Goal: Communication & Community: Answer question/provide support

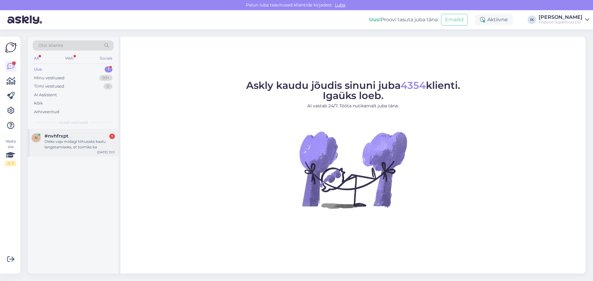
click at [89, 141] on div "Oleks vaja midagi tõhusaks kaalu langetamiseks, et toimiks ka" at bounding box center [79, 144] width 70 height 11
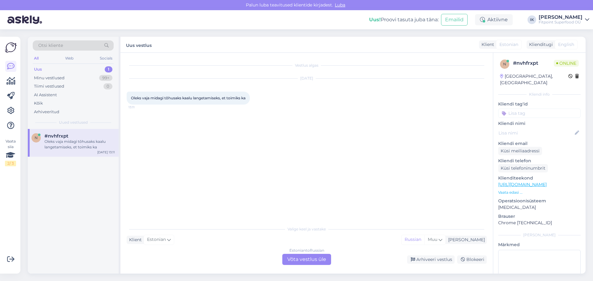
click at [315, 257] on div "Estonian to Russian Võta vestlus üle" at bounding box center [306, 259] width 49 height 11
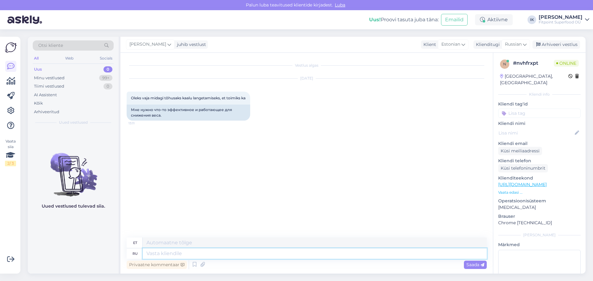
click at [247, 255] on textarea at bounding box center [315, 254] width 344 height 10
type textarea "L"
type textarea "l"
type textarea "Добрый д"
type textarea "Lahke"
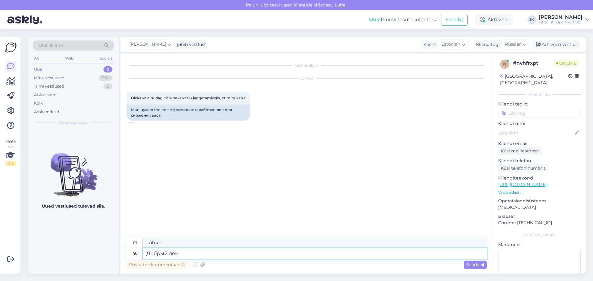
type textarea "Добрый день"
type textarea "Tere päevast"
type textarea "Добрый день,возможно д"
type textarea "Tere päevast, võib-olla"
type textarea "Добрый день,возможно данные"
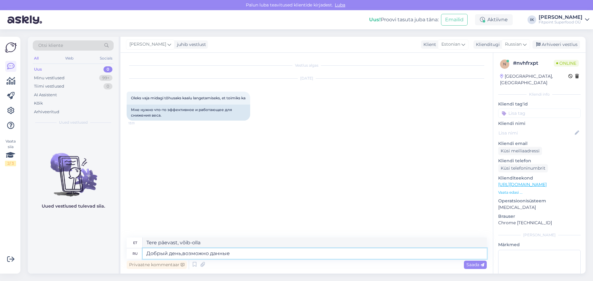
type textarea "Tere päevast, ehk andmed"
type textarea "Добрый день,возможно данные товары"
type textarea "Tere päevast, võib-olla need tooted"
type textarea "Добрый день,возможно данные товары вас"
type textarea "Tere päevast, võib-olla on need tooted teile mõeldud"
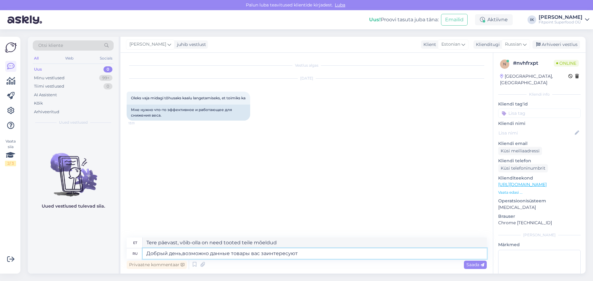
type textarea "Добрый день,возможно данные товары вас заинтересуют"
type textarea "Tere päevast, võib-olla pakuvad need tooted teile huvi"
paste textarea "[URL][DOMAIN_NAME]"
type textarea "Добрый день,возможно данные товары вас заинтересуют [URL][DOMAIN_NAME]"
type textarea "Tere päevast, ehk pakuvad teile huvi need tooted [URL][DOMAIN_NAME]"
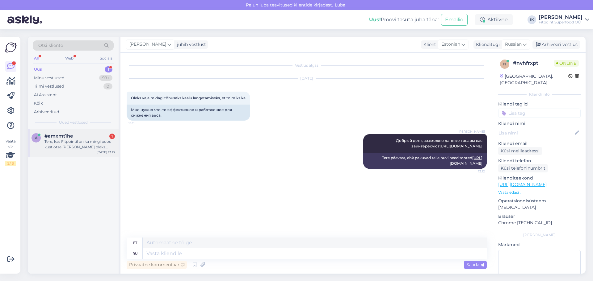
click at [84, 140] on div "Tere, kas Fitpointil on ka mingi pood kust otse [PERSON_NAME] oleks soov täna t…" at bounding box center [79, 144] width 70 height 11
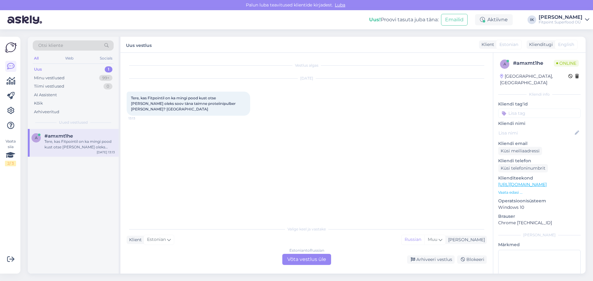
click at [303, 256] on div "Estonian to Russian Võta vestlus üle" at bounding box center [306, 259] width 49 height 11
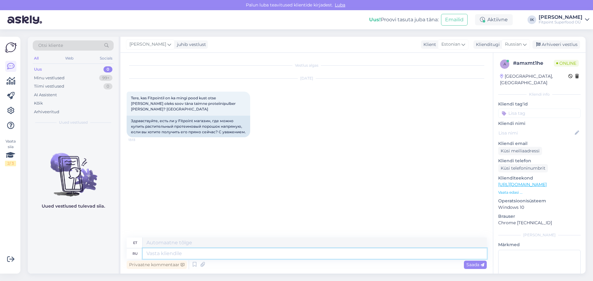
click at [291, 253] on textarea at bounding box center [315, 254] width 344 height 10
type textarea "Добрый де"
type textarea "Lahke"
type textarea "Добрый день,"
type textarea "Tere päevast"
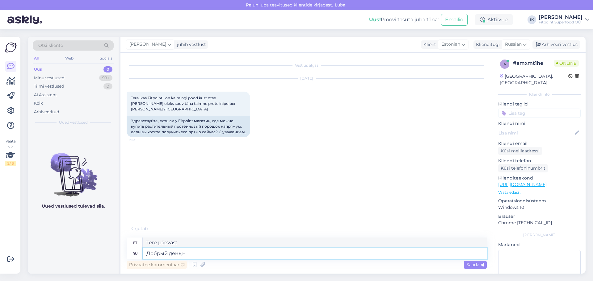
type textarea "Добрый день,на"
type textarea "Tere päevast,"
type textarea "Добрый день,на данный м"
type textarea "Tere päevast, praegu"
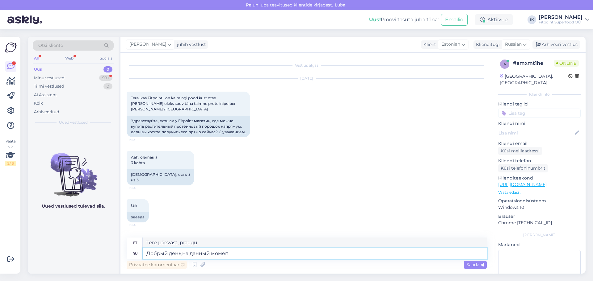
type textarea "Добрый день,на данный моме"
type textarea "Tere päevast, hetkel"
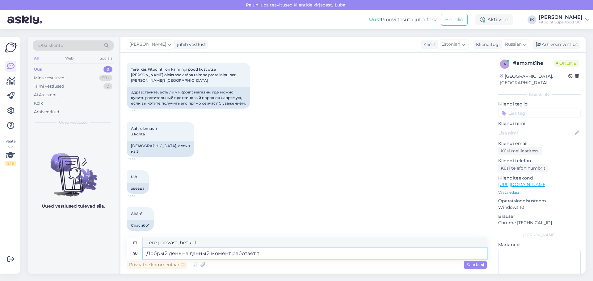
type textarea "Добрый день,на данный момент работает то"
type textarea "Tere päevast, hetkel töötab"
type textarea "Добрый день,на данный момент работает только"
type textarea "Tere päevast, ainult hetkel"
type textarea "Добрый день,на данный момент работает только ярве к"
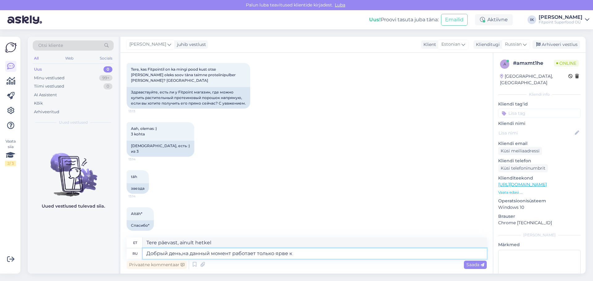
type textarea "Tere päevast, hetkel töötab ainult Järve."
type textarea "Добрый день,на данный момент работает только ярве кескус и"
type textarea "Tere päevast, hetkel on avatud ainult Järve Keskus"
type textarea "Добрый день,на данный момент работает только ярве кескус и"
type textarea "Tere päevast, hetkel ainult Järve Keskus ja"
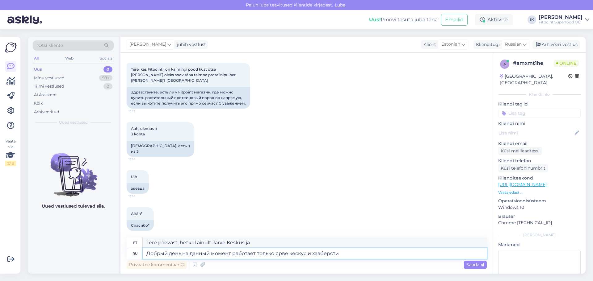
type textarea "Добрый день,на данный момент работает только ярве кескус и хааберсти 1"
type textarea "Tere pärastlõunast, hetkel on avatud ainult Järve Keskus ja [GEOGRAPHIC_DATA] 1"
type textarea "Добрый день,на данный момент работает только [PERSON_NAME] и хааберсти 1-1"
type textarea "Tere pärastlõunast, hetkel on avatud ainult Järve Keskus ja [GEOGRAPHIC_DATA] 1…"
type textarea "Добрый день,на данный момент работает только ярве кескус и хааберсти 1 до"
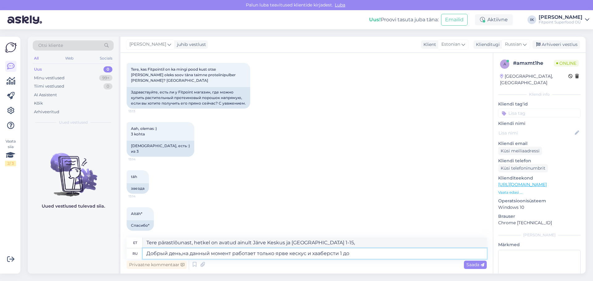
type textarea "Tere pärastlõunast, hetkel on avatud ainult Järve Keskus ja [GEOGRAPHIC_DATA] 1"
type textarea "Добрый день,на данный момент работает только ярве кескус и хааберсти 1 до"
type textarea "Tere pärastlõunast, hetkel on avatud ainult Järve Keskus ja [GEOGRAPHIC_DATA] 1…"
type textarea "Добрый день,на данный момент работает только [PERSON_NAME] и хааберсти 1 до 15.…"
type textarea "Tere pärastlõunast, hetkel on avatud ainult Järve Keskus ja Haabersti 1 kuni 15…"
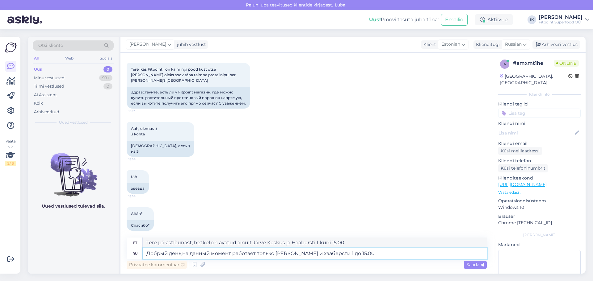
click at [306, 253] on textarea "Добрый день,на данный момент работает только [PERSON_NAME] и хааберсти 1 до 15.…" at bounding box center [315, 254] width 344 height 10
type textarea "Добрый день,на данный момент работает только ярве кескус до и хааберсти 1 до 15…"
type textarea "Tere pärastlõunast, hetkel on avatud kuni 15.00 ainult Järve Keskus Do ja Haabe…"
type textarea "Добрый день,на данный момент работает только [PERSON_NAME] и хааберсти 1 до 15.…"
type textarea "Tere pärastlõunast, hetkel on avatud ainult Järve Keskus ja Haabersti 1 kuni 15…"
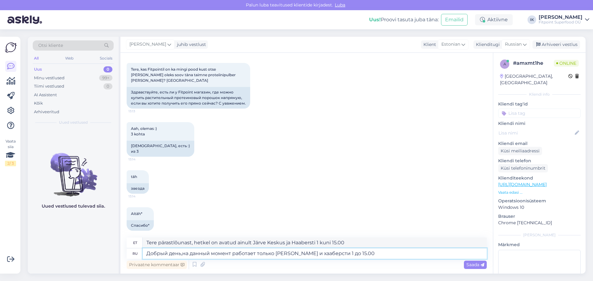
click at [397, 254] on textarea "Добрый день,на данный момент работает только [PERSON_NAME] и хааберсти 1 до 15.…" at bounding box center [315, 254] width 344 height 10
type textarea "Добрый день,на данный момент работает только ярве кескус и хааберсти 1 д"
type textarea "Tere pärastlõunast, hetkel on avatud ainult Järve Keskus ja [GEOGRAPHIC_DATA] 1…"
type textarea "Добрый день,на данный момент работает только ярве кескус и хааберсти 1"
type textarea "Tere pärastlõunast, hetkel on avatud ainult Järve Keskus ja [GEOGRAPHIC_DATA] 1"
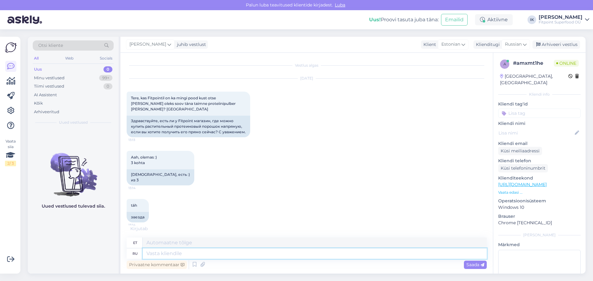
scroll to position [114, 0]
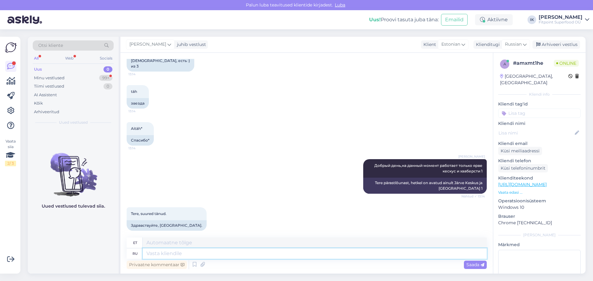
click at [223, 255] on textarea at bounding box center [315, 254] width 344 height 10
click at [77, 80] on div "Minu vestlused 99+" at bounding box center [73, 78] width 81 height 9
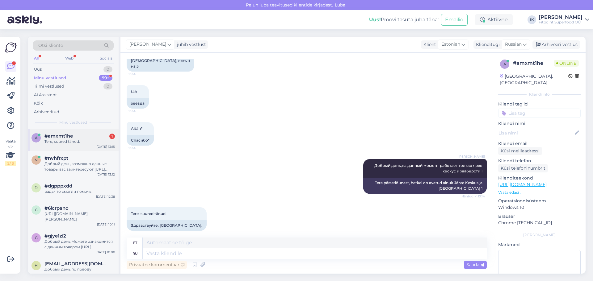
click at [76, 139] on div "Tere, suured tänud." at bounding box center [79, 142] width 70 height 6
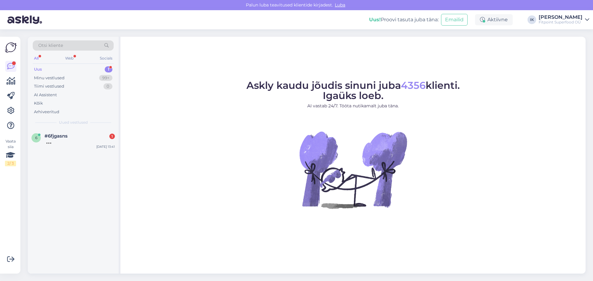
click at [64, 73] on div "Uus 1" at bounding box center [73, 69] width 81 height 9
click at [71, 137] on div "#6fjgasns 1" at bounding box center [79, 136] width 70 height 6
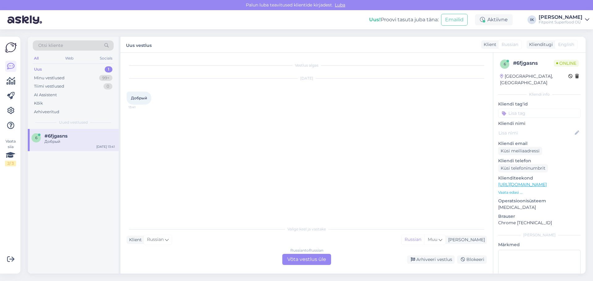
click at [300, 260] on div "Russian to Russian Võta vestlus üle" at bounding box center [306, 259] width 49 height 11
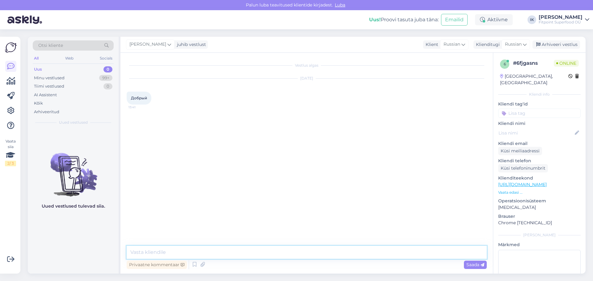
click at [296, 249] on textarea at bounding box center [307, 252] width 360 height 13
type textarea "Здравствуйте\"
drag, startPoint x: 279, startPoint y: 157, endPoint x: 288, endPoint y: 154, distance: 9.9
click at [280, 157] on div "Vestlus algas Sep 7 2025 Добрый 13:41 Ilja Koivanen Здравствуйте Nähtud ✓ 13:42" at bounding box center [310, 150] width 366 height 182
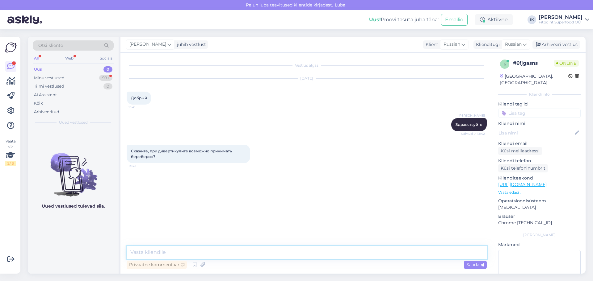
click at [169, 253] on textarea at bounding box center [307, 252] width 360 height 13
type textarea "Этот вопрос следует задавать врачу,мы не владеем данной информацией"
